Goal: Transaction & Acquisition: Purchase product/service

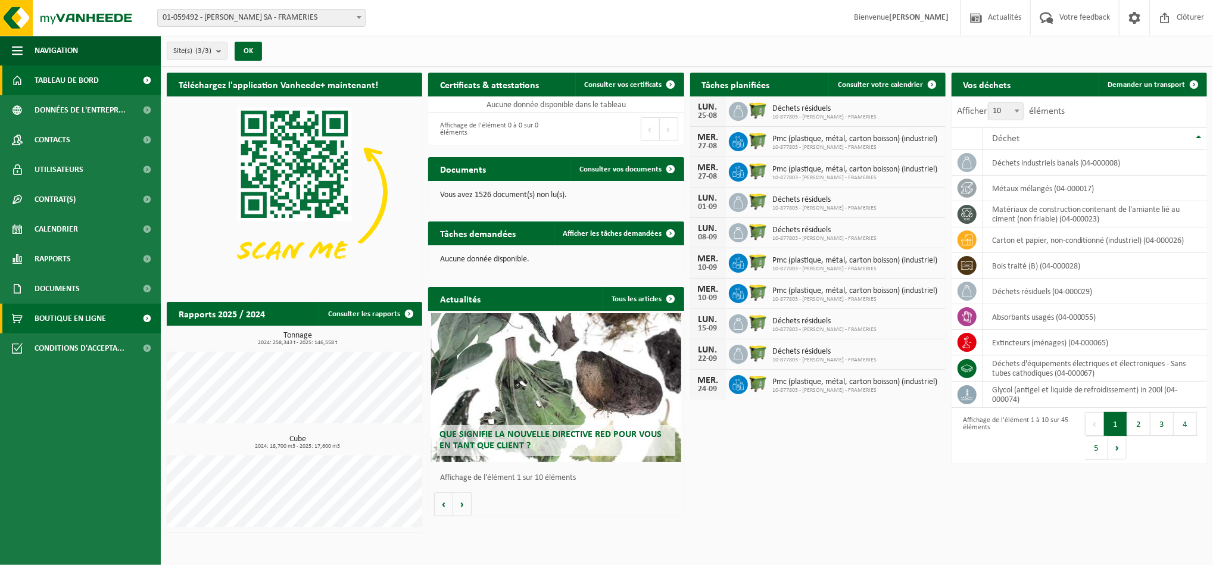
click at [61, 311] on span "Boutique en ligne" at bounding box center [70, 319] width 71 height 30
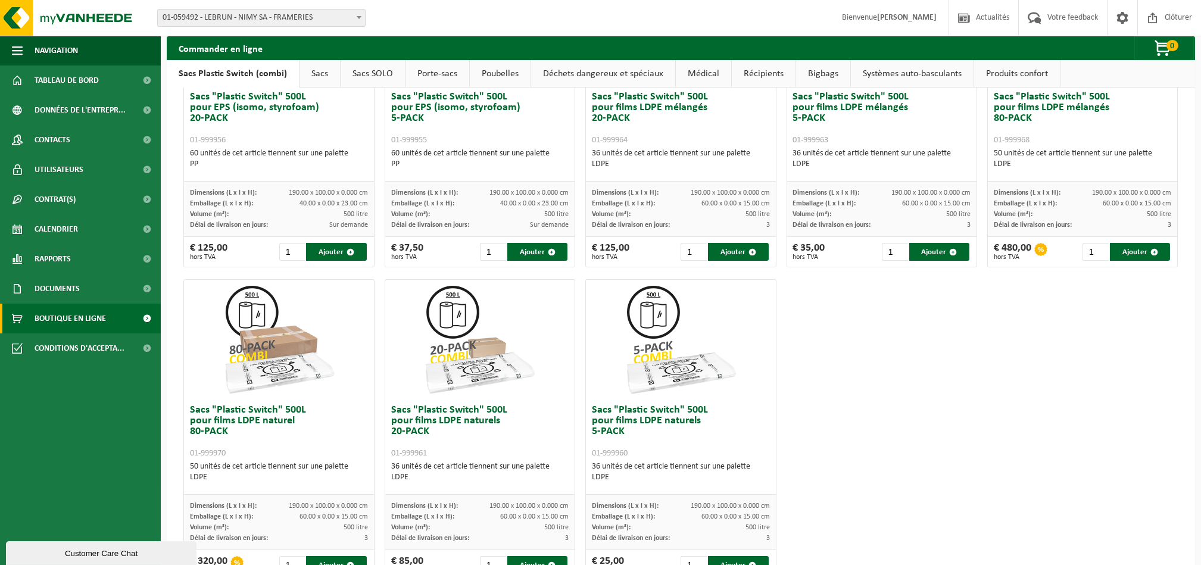
scroll to position [503, 0]
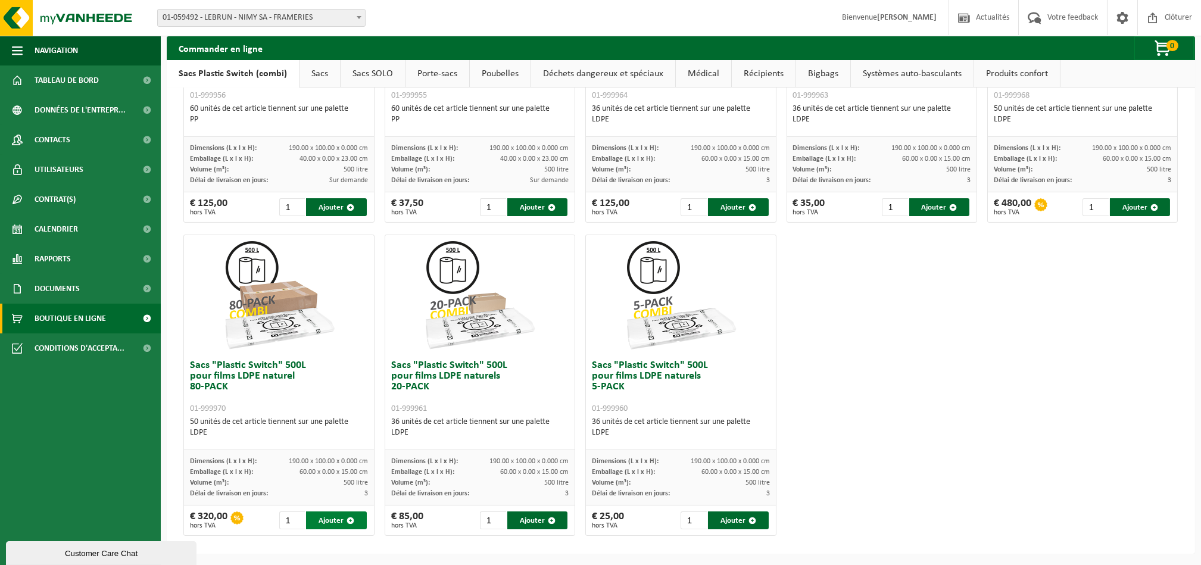
click at [336, 521] on button "Ajouter" at bounding box center [336, 520] width 60 height 18
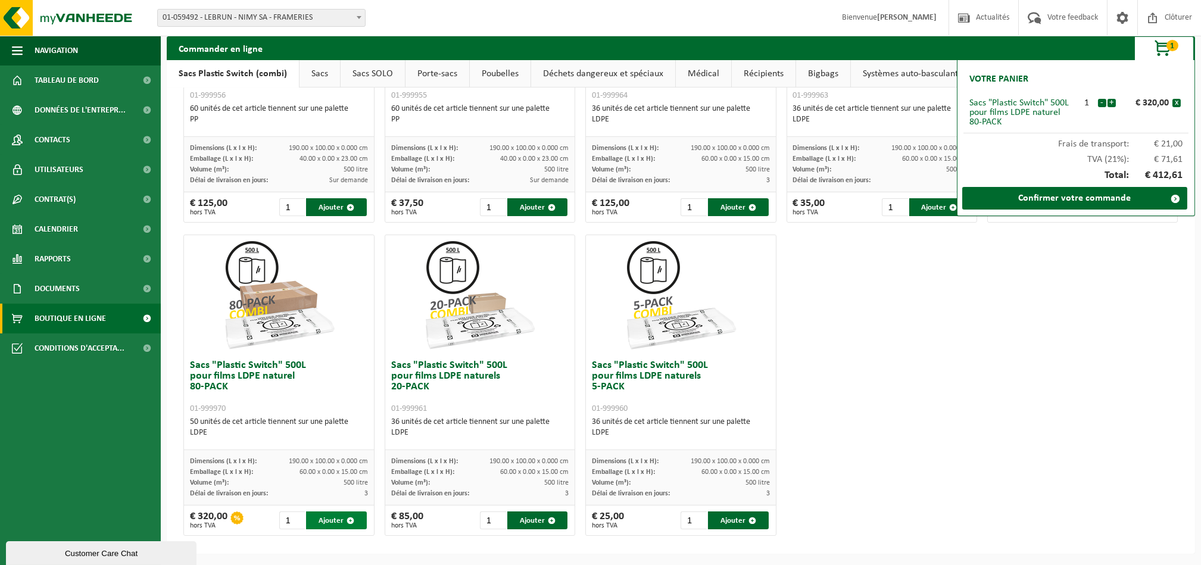
click at [338, 518] on button "Ajouter" at bounding box center [336, 520] width 60 height 18
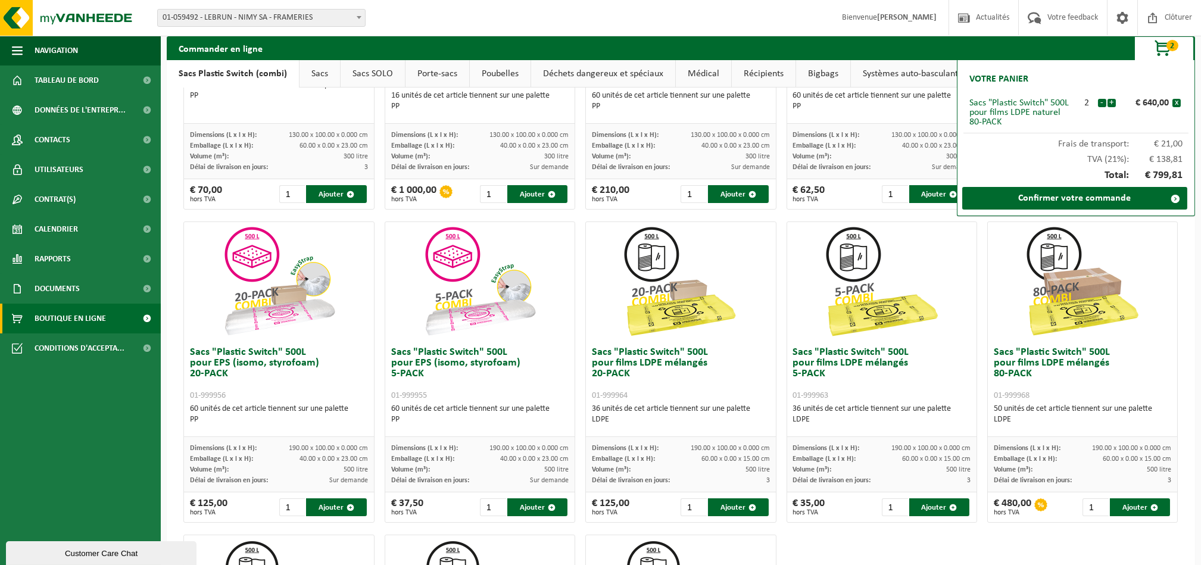
scroll to position [238, 0]
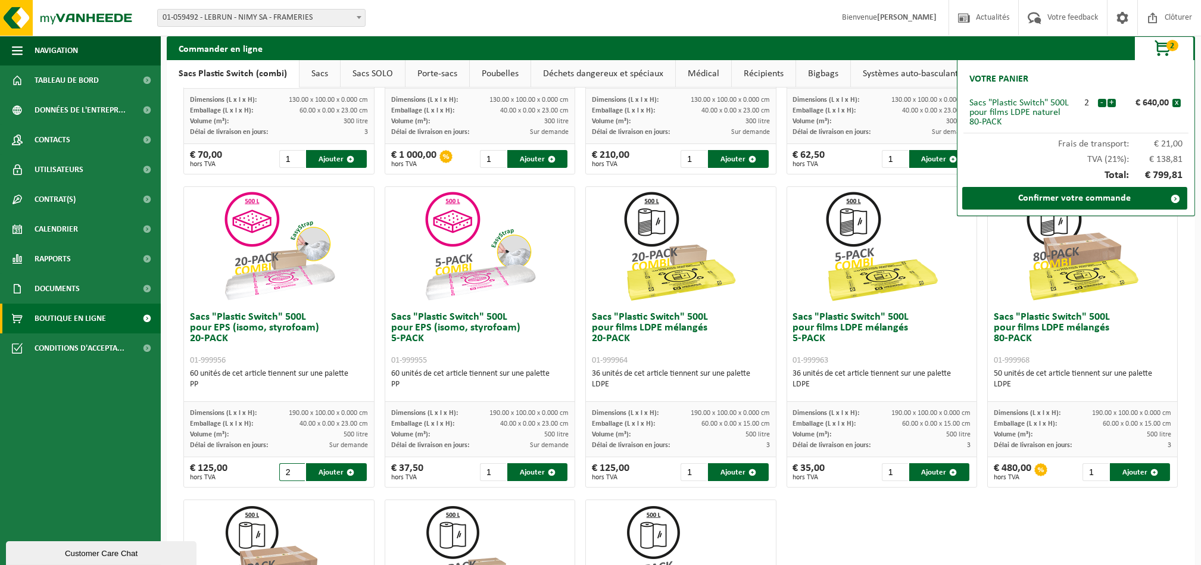
click at [295, 469] on input "2" at bounding box center [292, 472] width 26 height 18
click at [338, 468] on button "Ajouter" at bounding box center [336, 472] width 60 height 18
type input "1"
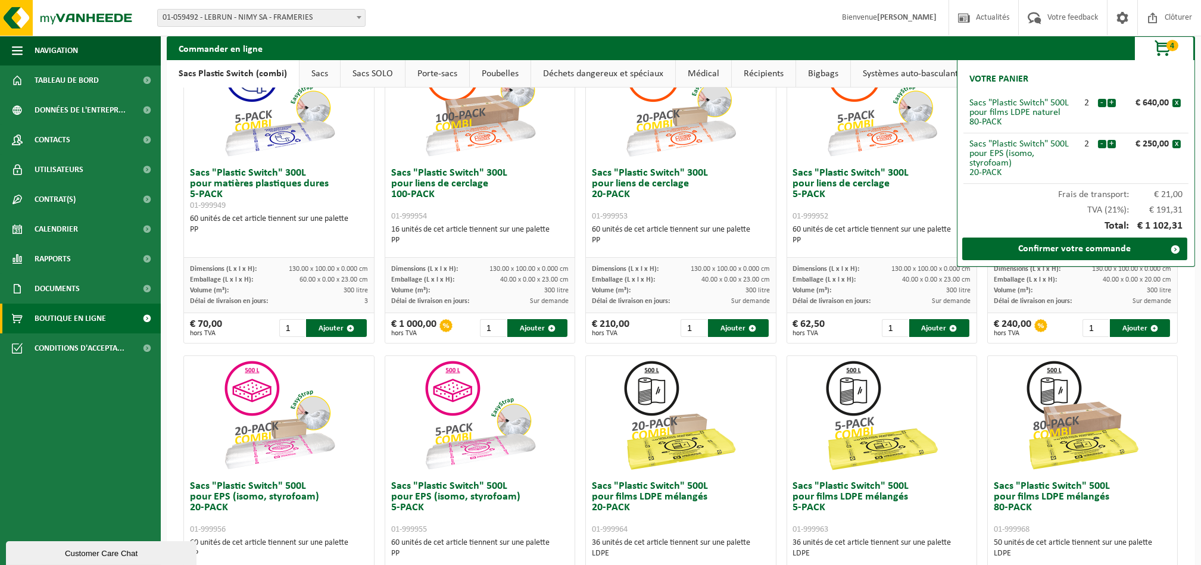
scroll to position [107, 0]
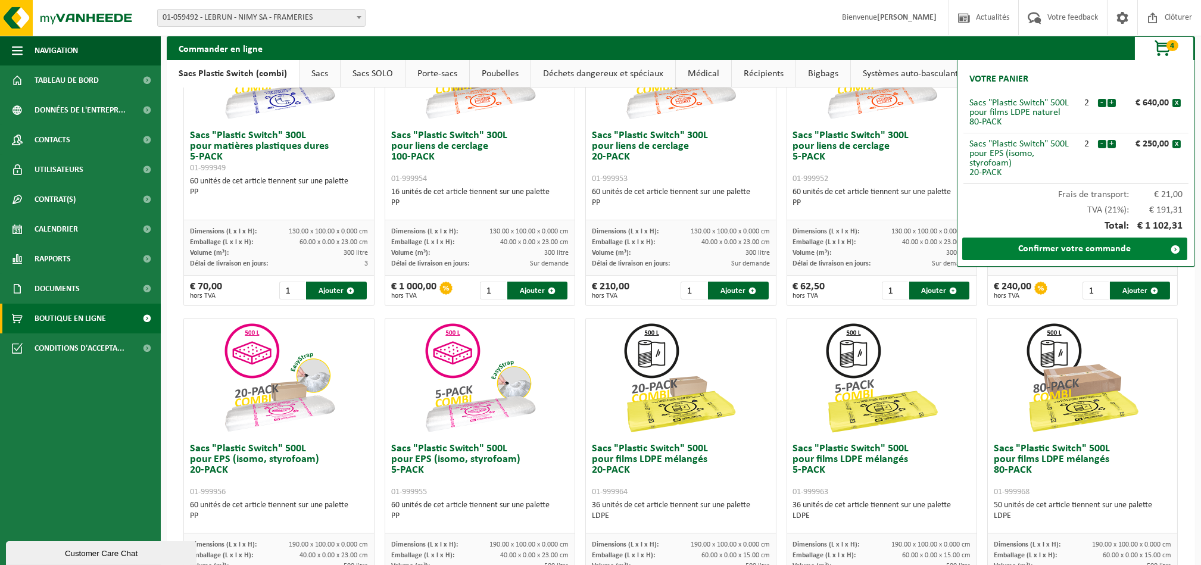
click at [1068, 242] on link "Confirmer votre commande" at bounding box center [1074, 249] width 225 height 23
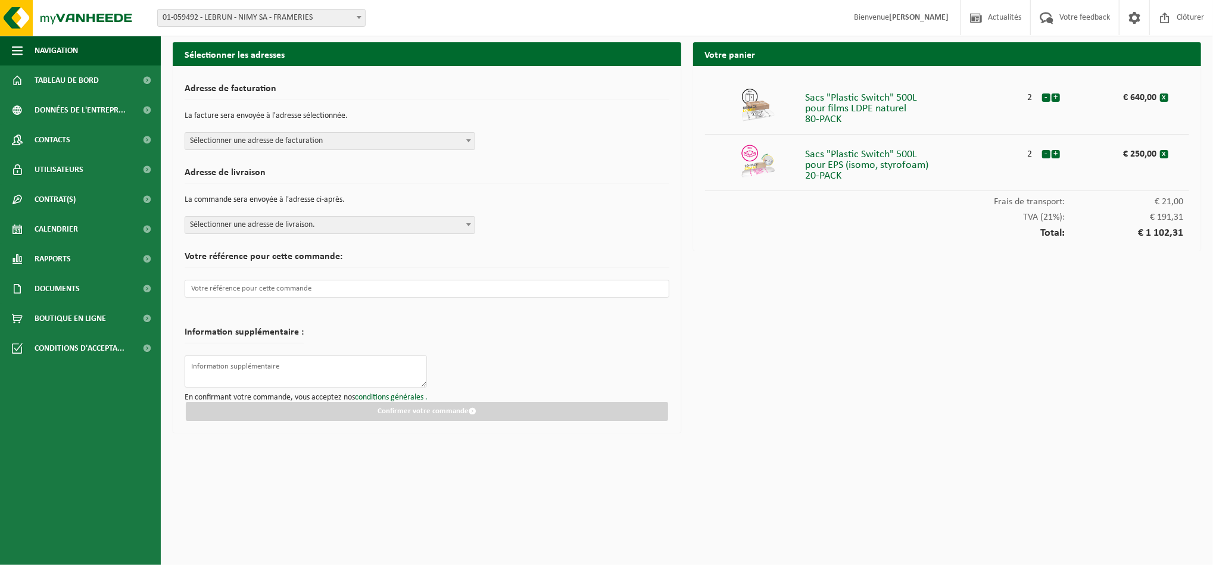
click at [395, 138] on span "Sélectionner une adresse de facturation" at bounding box center [329, 141] width 289 height 17
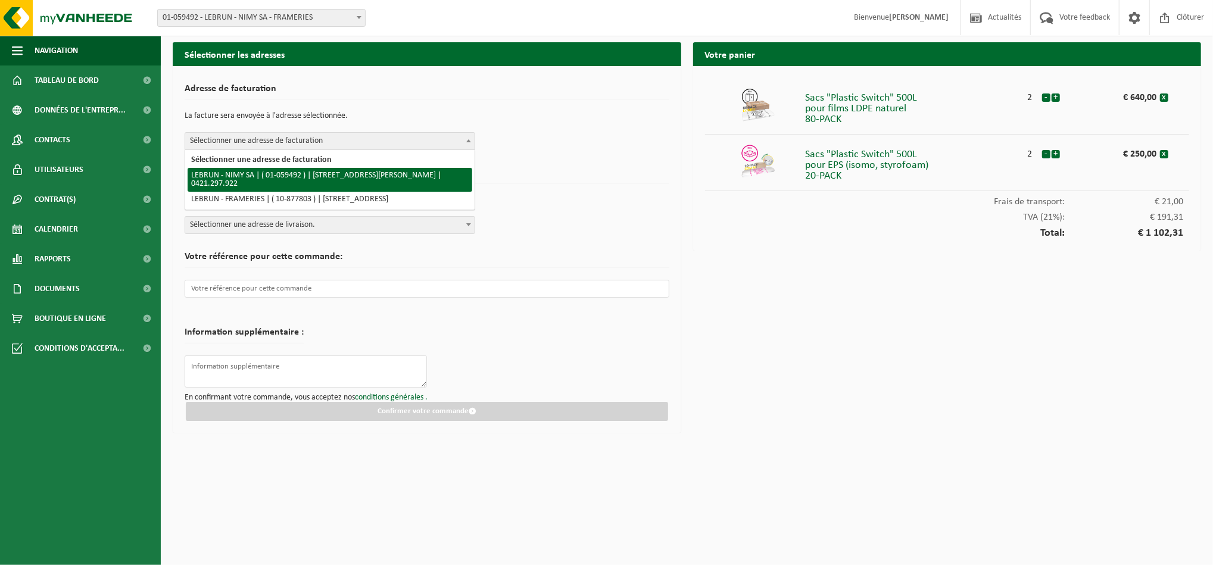
select select "26423"
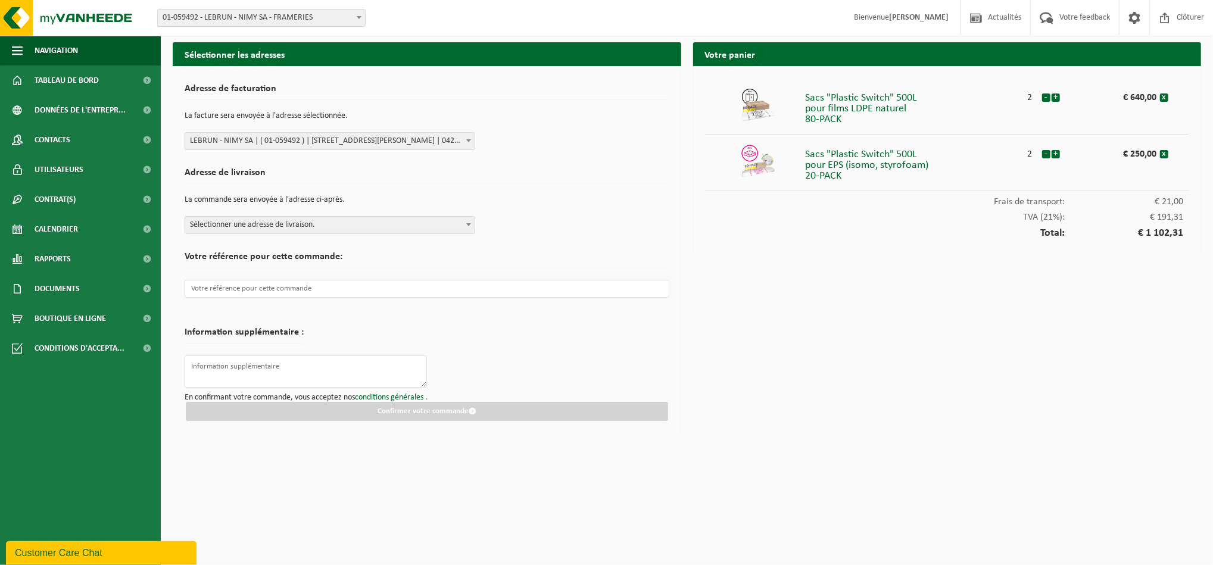
click at [309, 227] on span "Sélectionner une adresse de livraison." at bounding box center [329, 225] width 289 height 17
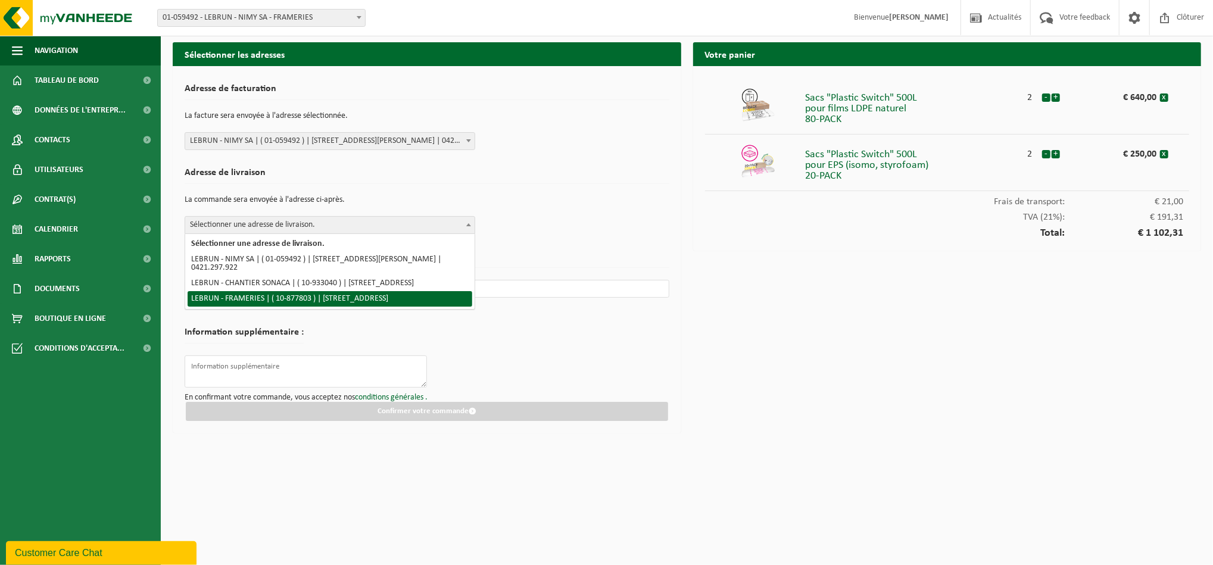
select select "108120"
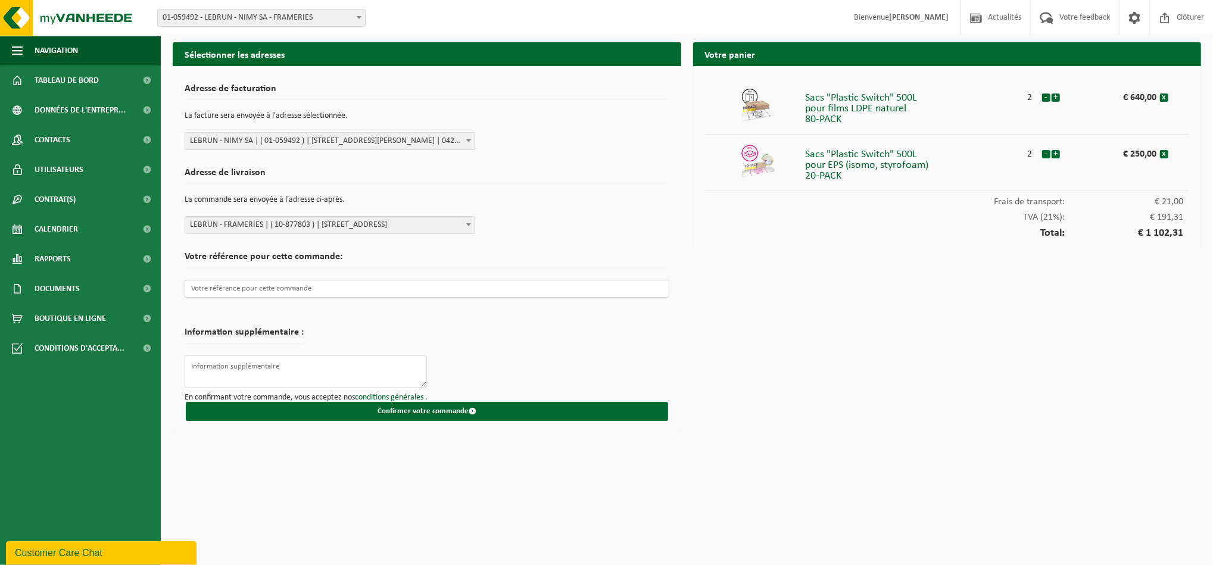
click at [268, 290] on input "text" at bounding box center [427, 289] width 485 height 18
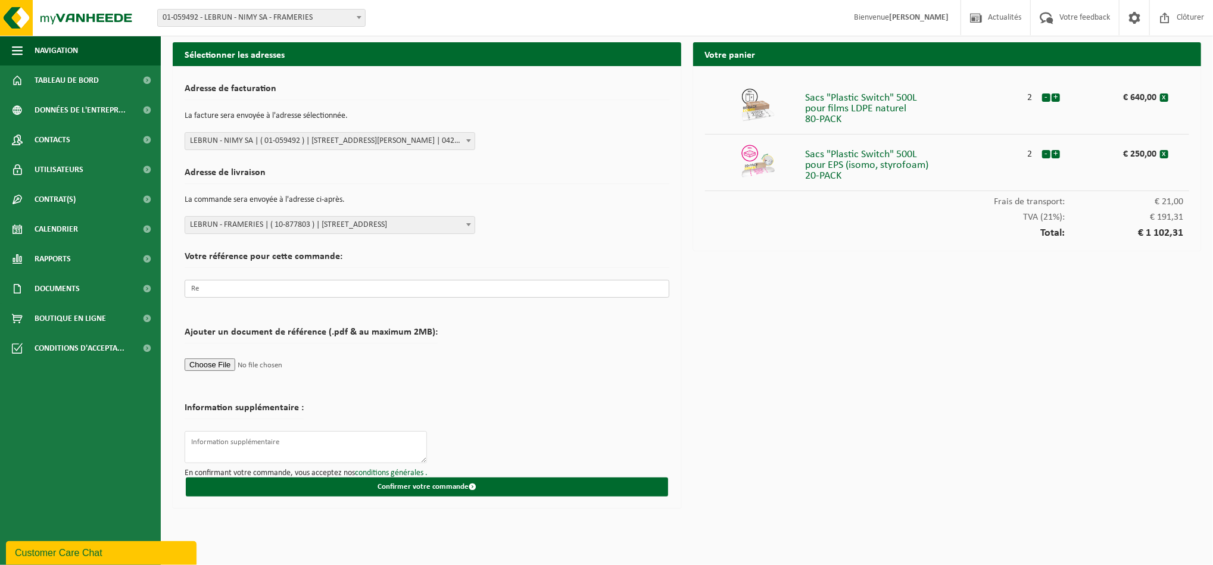
type input "R"
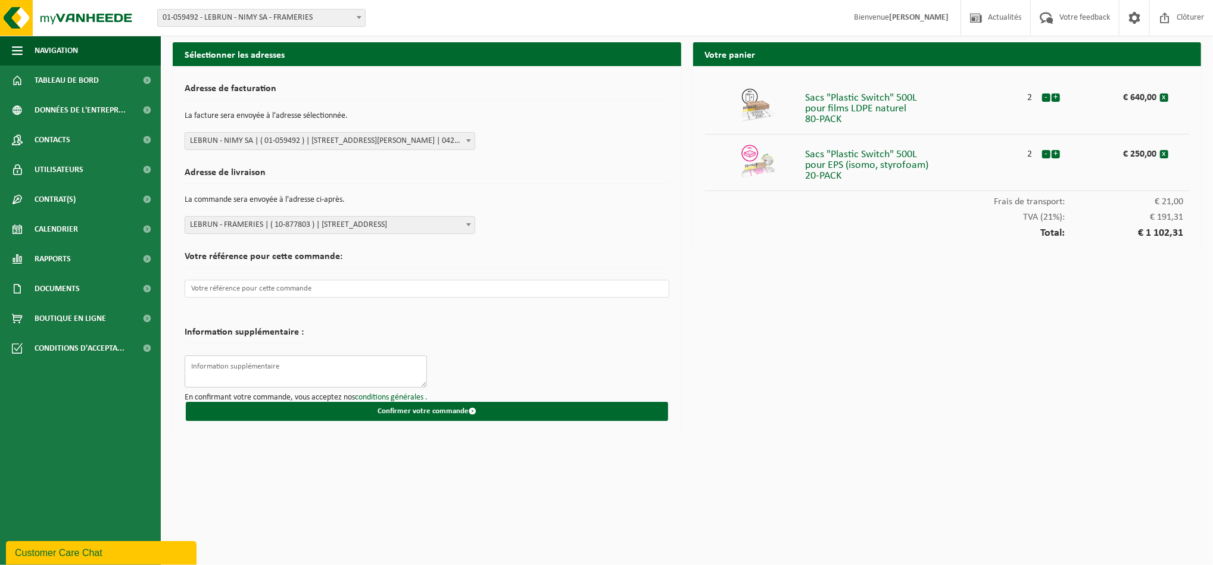
click at [249, 377] on textarea at bounding box center [306, 371] width 242 height 32
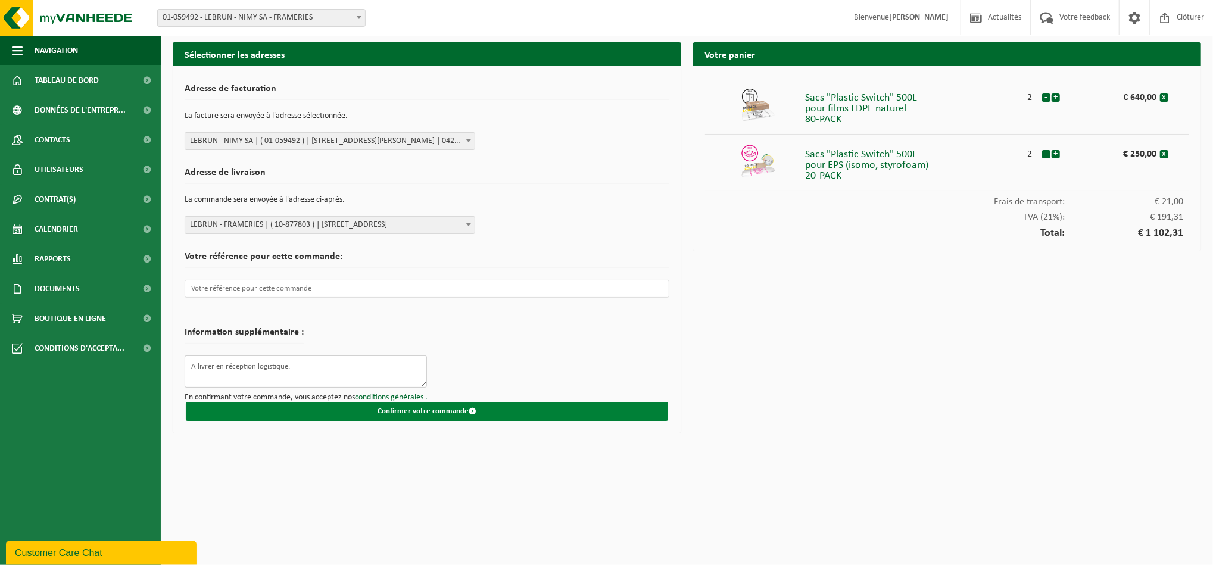
type textarea "A livrer en réception logistique."
click at [420, 410] on button "Confirmer votre commande" at bounding box center [427, 411] width 482 height 19
